Goal: Check status: Check status

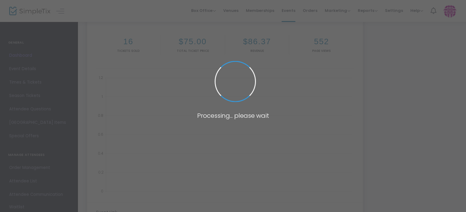
scroll to position [87, 0]
type input "[URL][DOMAIN_NAME]"
